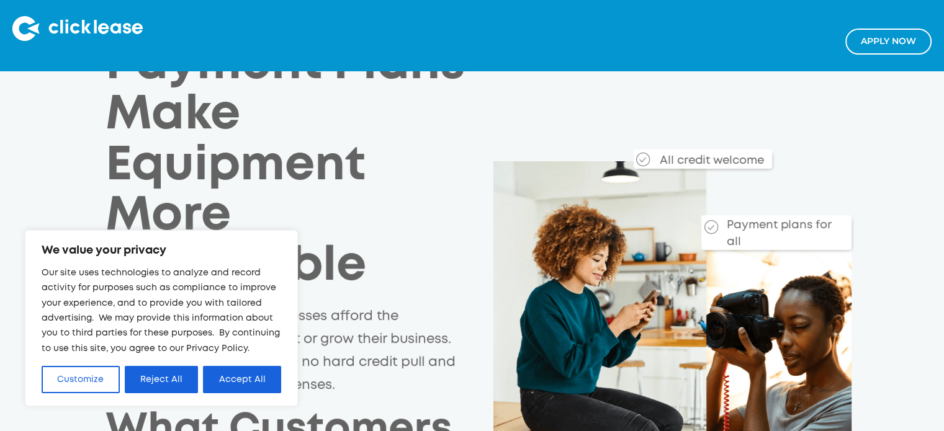
scroll to position [124, 0]
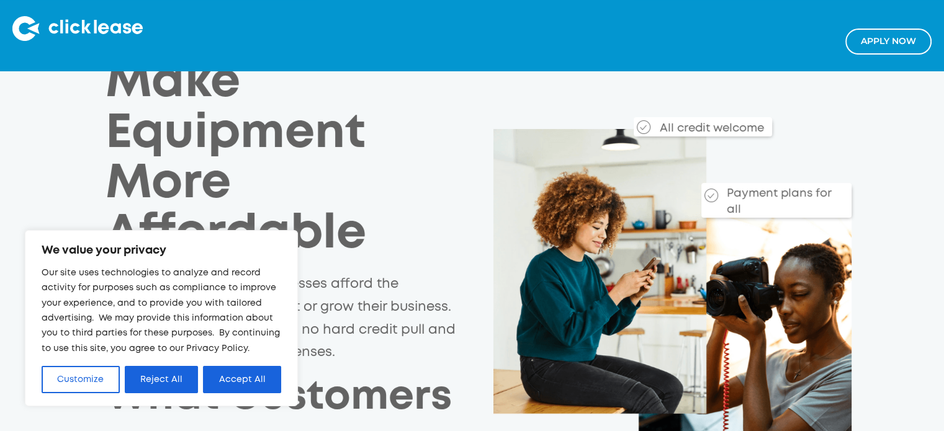
click at [249, 379] on button "Accept All" at bounding box center [242, 379] width 78 height 27
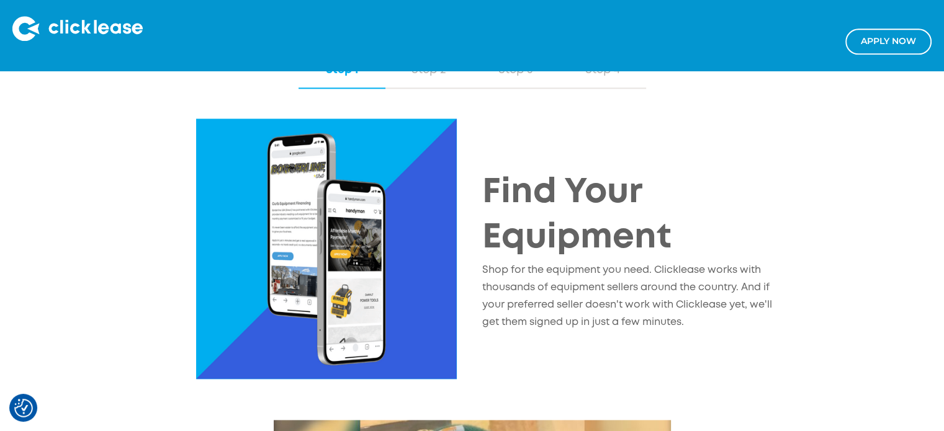
scroll to position [1365, 0]
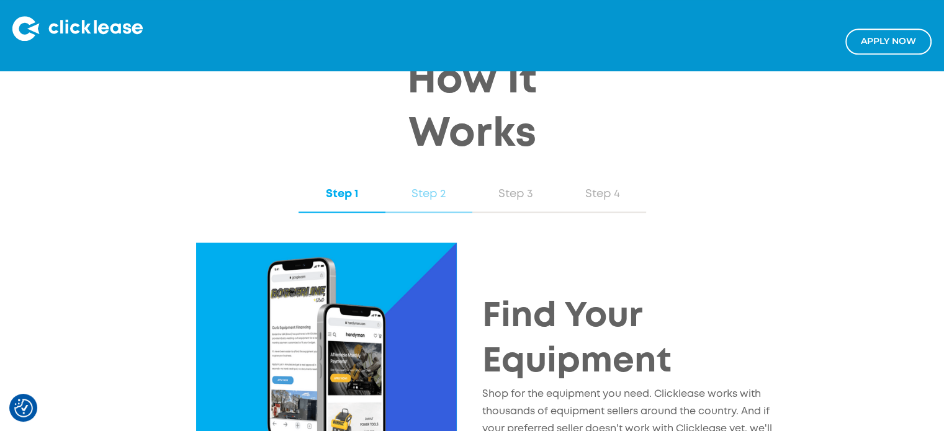
click at [407, 202] on div "Step 2" at bounding box center [429, 194] width 62 height 16
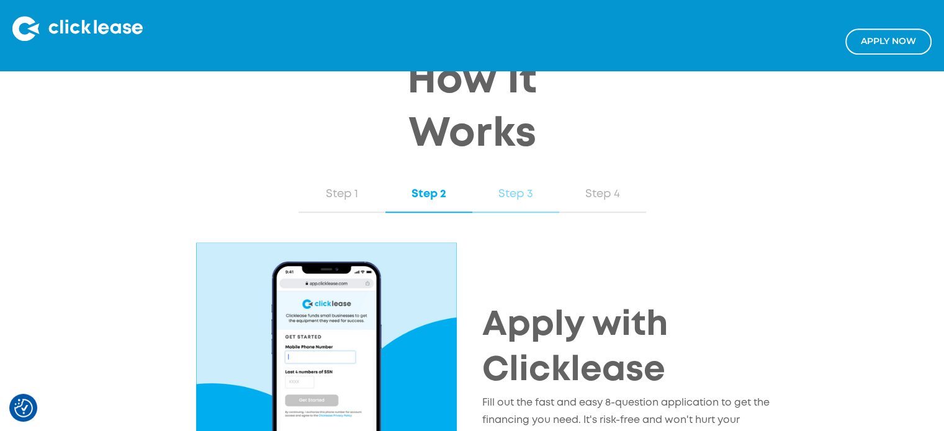
click at [502, 199] on div "Step 3" at bounding box center [516, 194] width 62 height 16
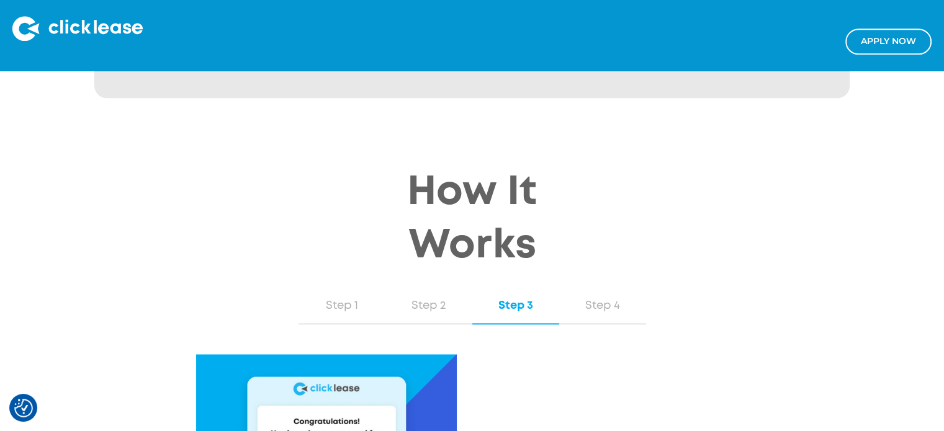
scroll to position [1241, 0]
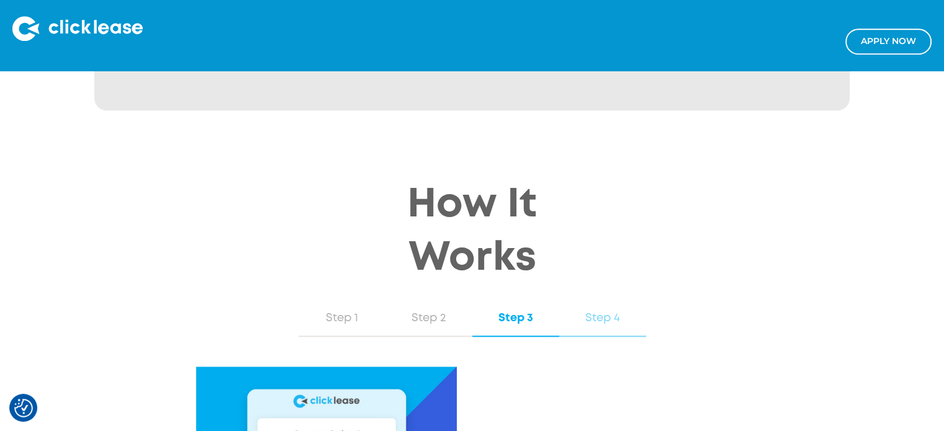
click at [609, 325] on div "Step 4" at bounding box center [602, 318] width 62 height 16
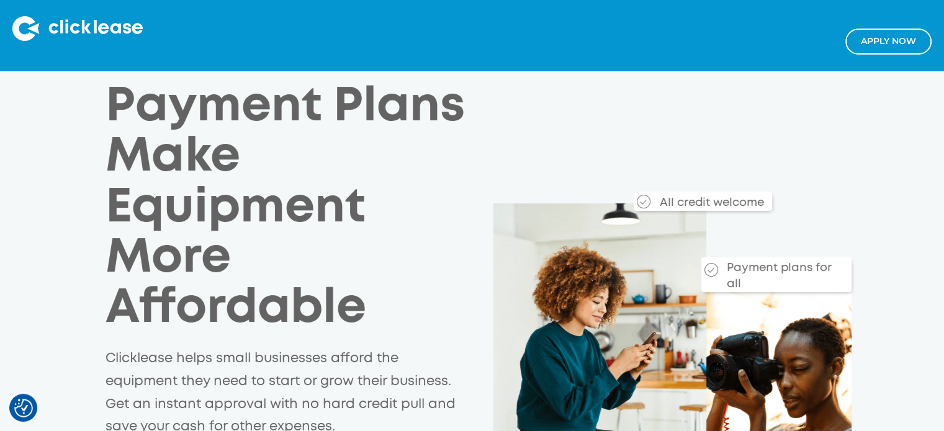
scroll to position [0, 0]
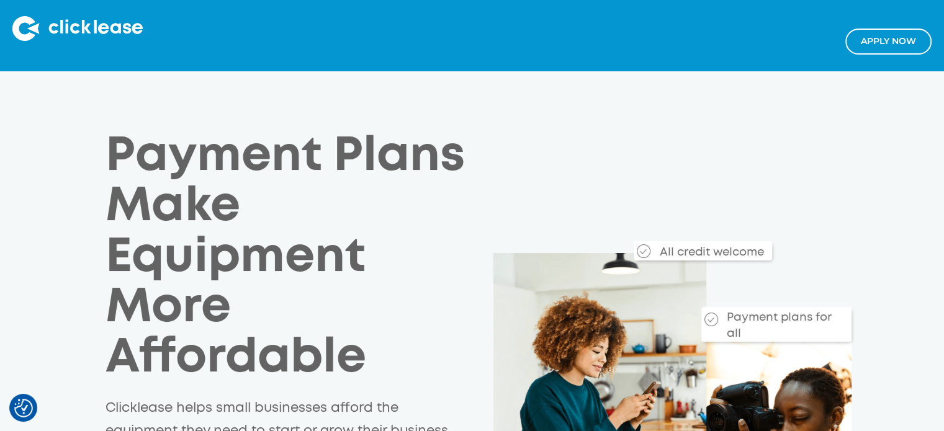
click at [78, 24] on img at bounding box center [77, 28] width 130 height 25
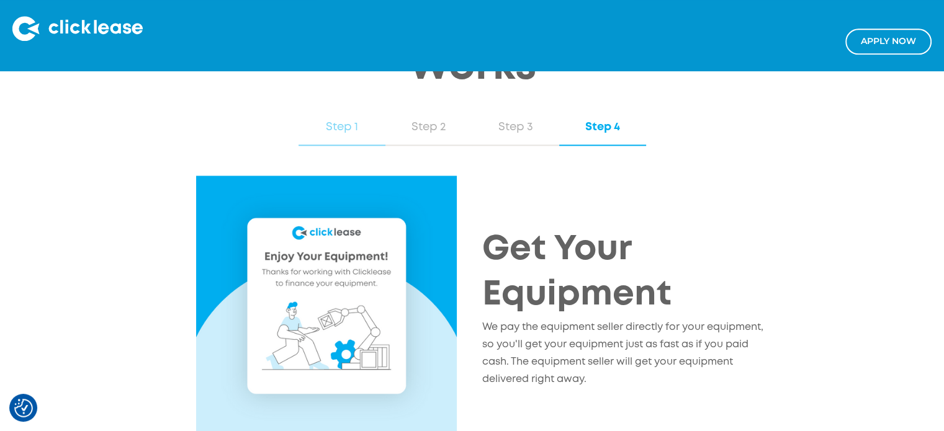
scroll to position [1427, 0]
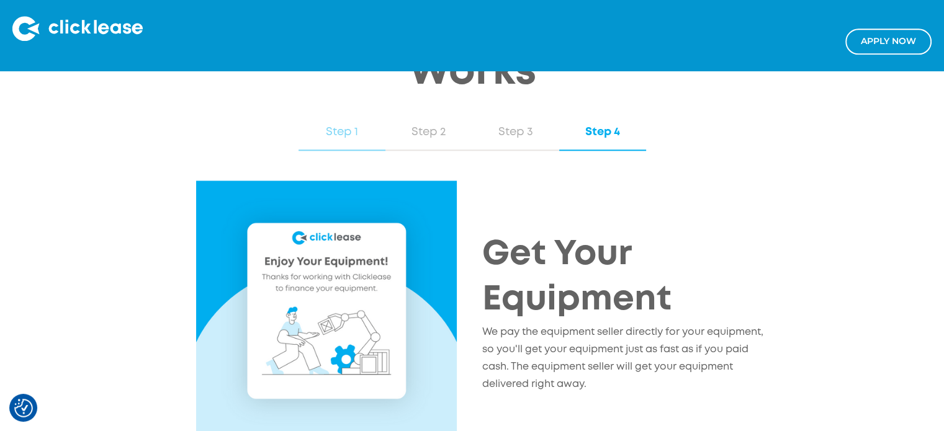
click at [347, 140] on div "Step 1" at bounding box center [342, 132] width 62 height 16
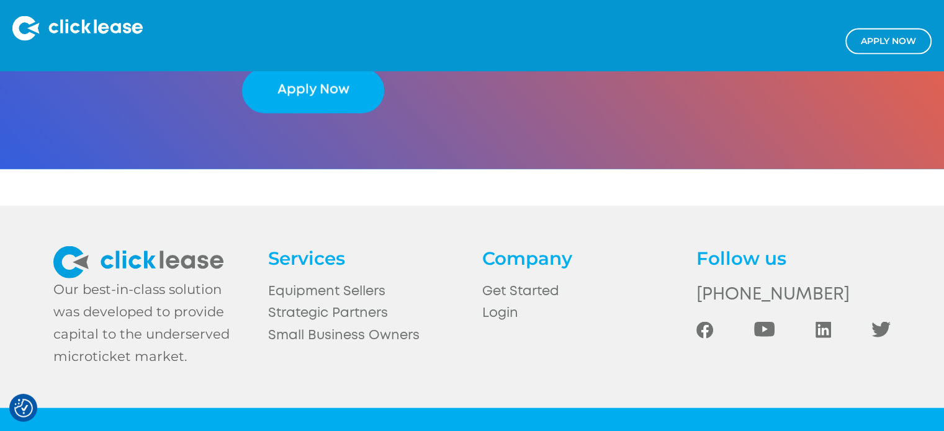
scroll to position [2832, 0]
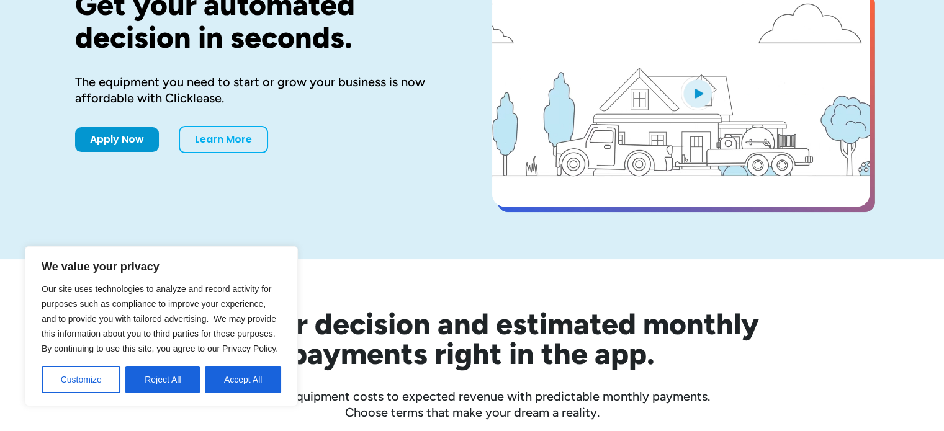
scroll to position [186, 0]
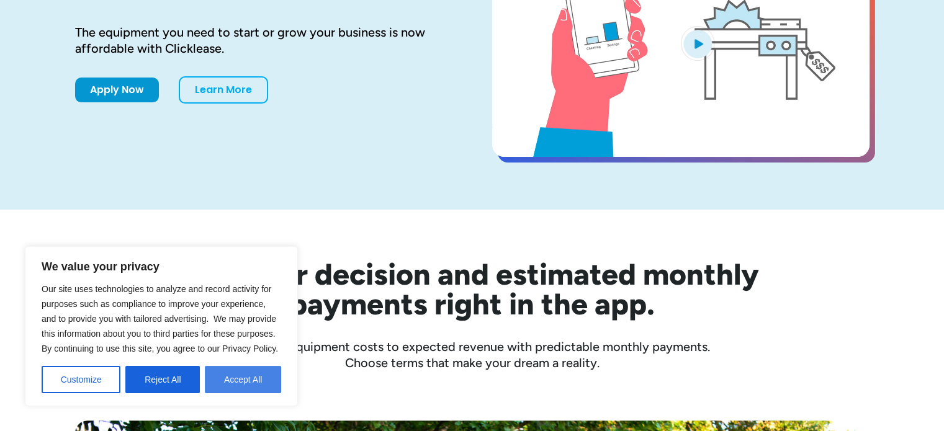
click at [269, 377] on button "Accept All" at bounding box center [243, 379] width 76 height 27
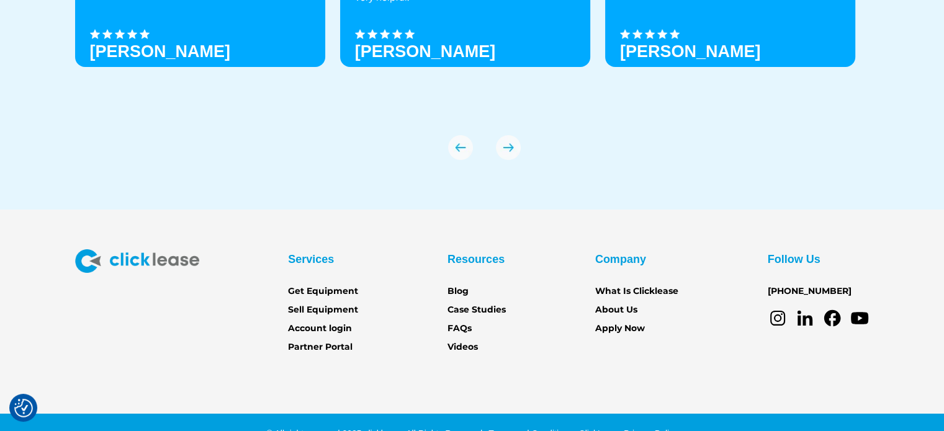
scroll to position [4403, 0]
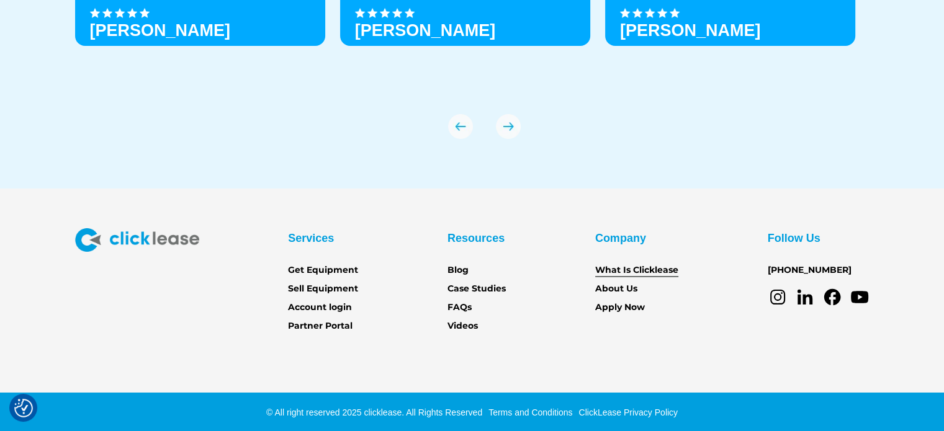
click at [656, 270] on link "What Is Clicklease" at bounding box center [636, 271] width 83 height 14
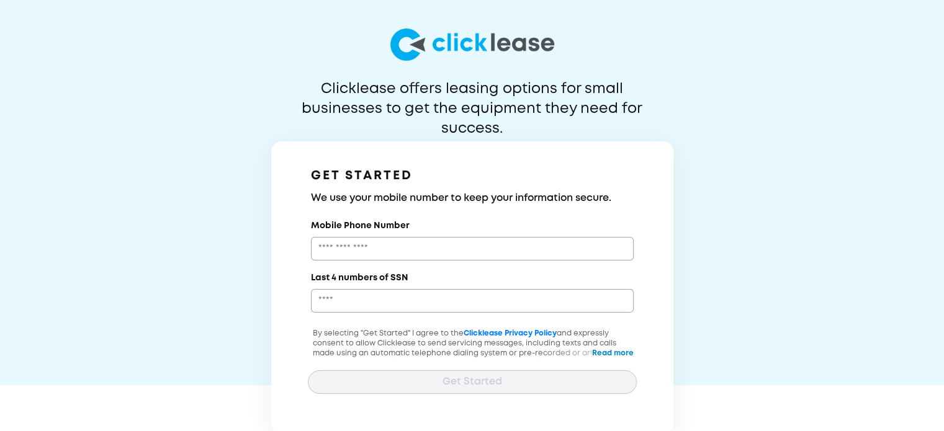
scroll to position [10, 0]
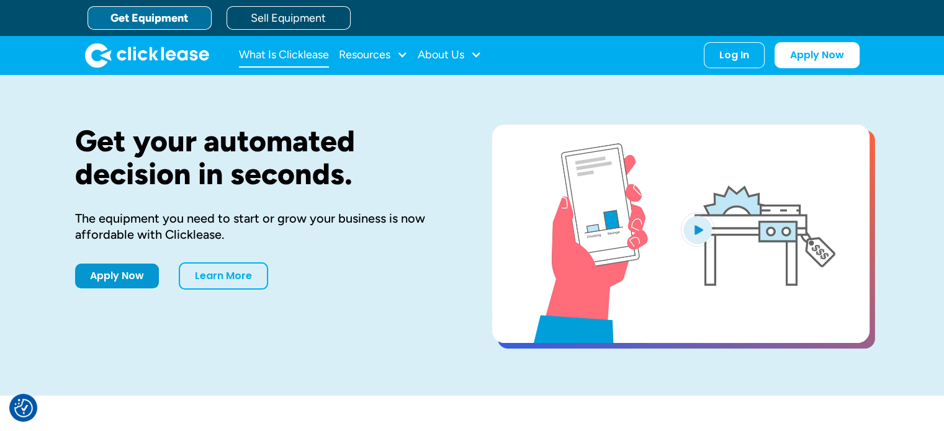
click at [279, 50] on link "What Is Clicklease" at bounding box center [284, 55] width 90 height 25
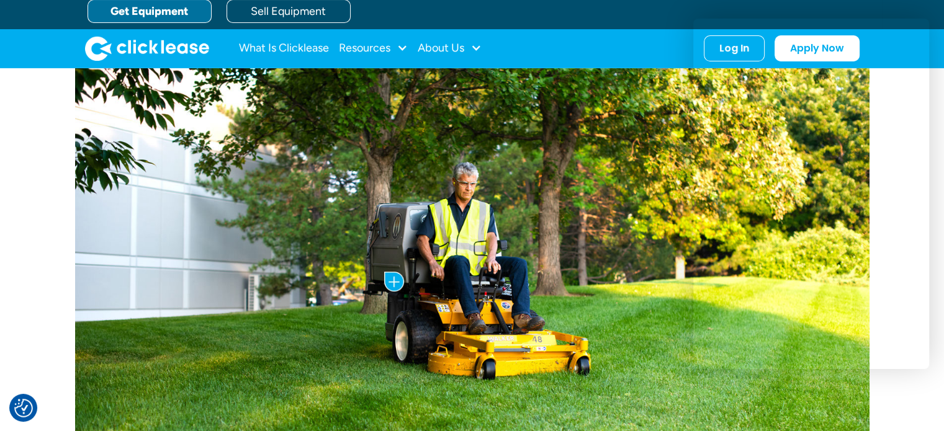
scroll to position [620, 0]
